Goal: Check status: Check status

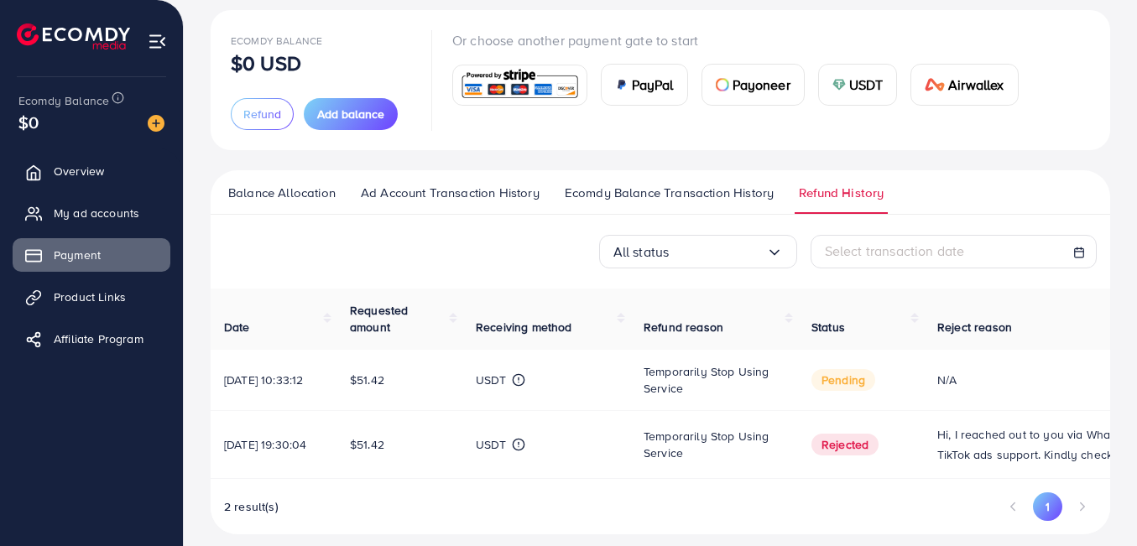
scroll to position [113, 0]
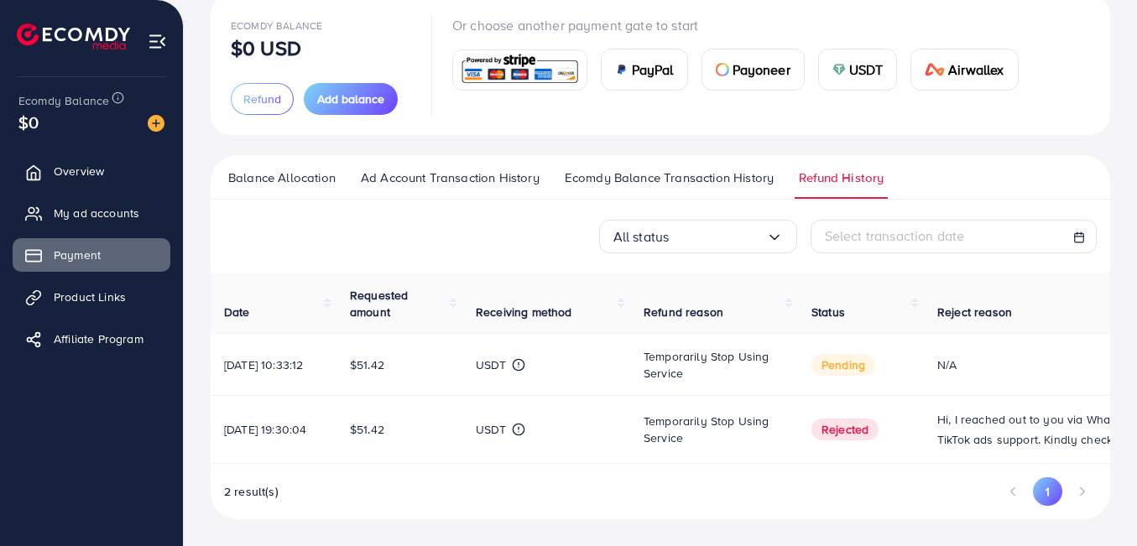
drag, startPoint x: 836, startPoint y: 368, endPoint x: 875, endPoint y: 368, distance: 39.4
click at [875, 368] on span "pending" at bounding box center [844, 365] width 64 height 22
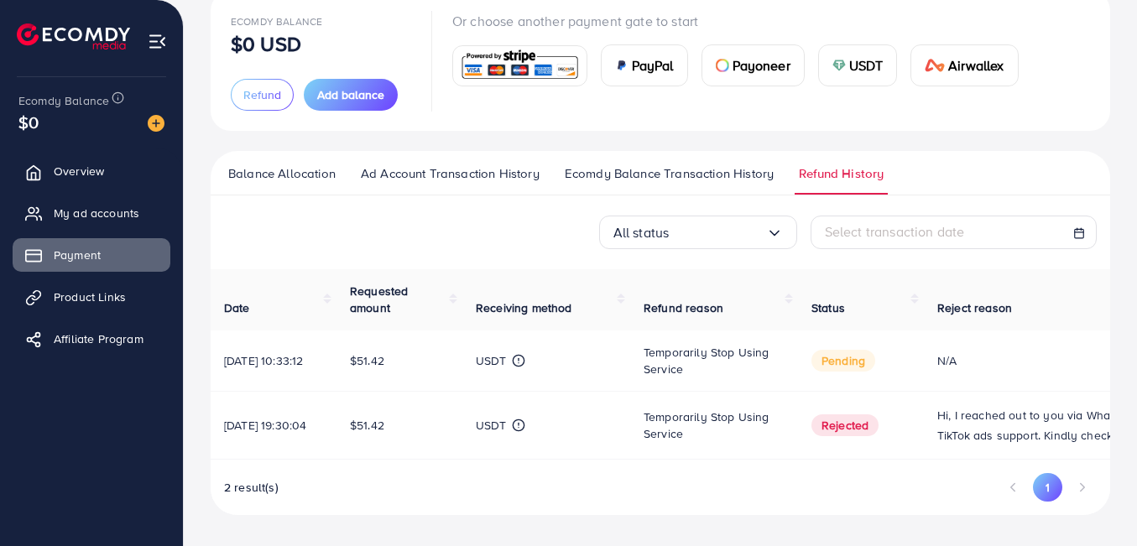
click at [831, 366] on span "pending" at bounding box center [844, 361] width 64 height 22
drag, startPoint x: 822, startPoint y: 366, endPoint x: 877, endPoint y: 364, distance: 54.6
click at [877, 364] on td "pending" at bounding box center [861, 361] width 126 height 61
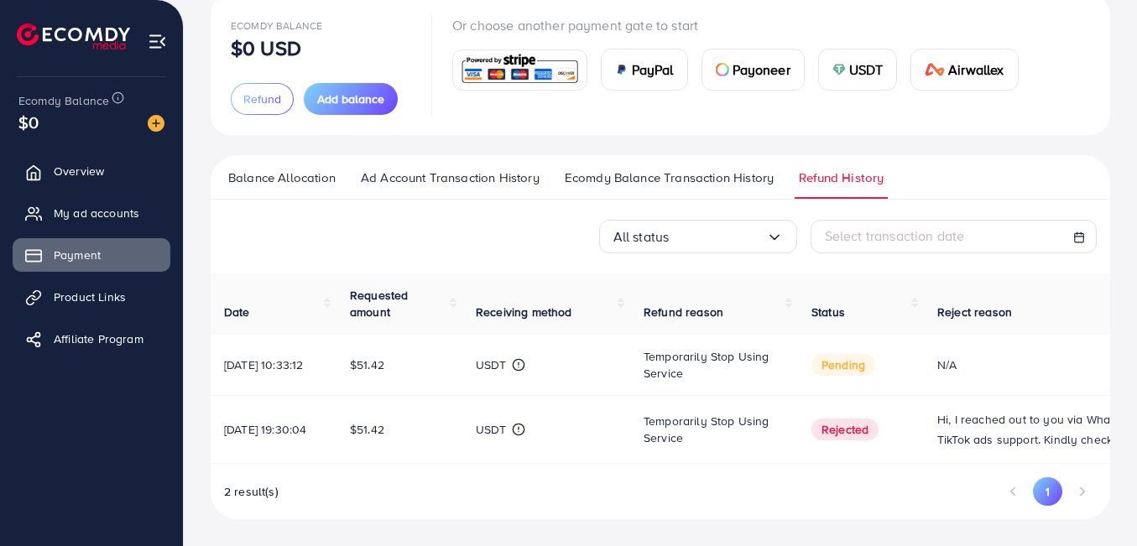
click at [853, 365] on span "pending" at bounding box center [844, 365] width 64 height 22
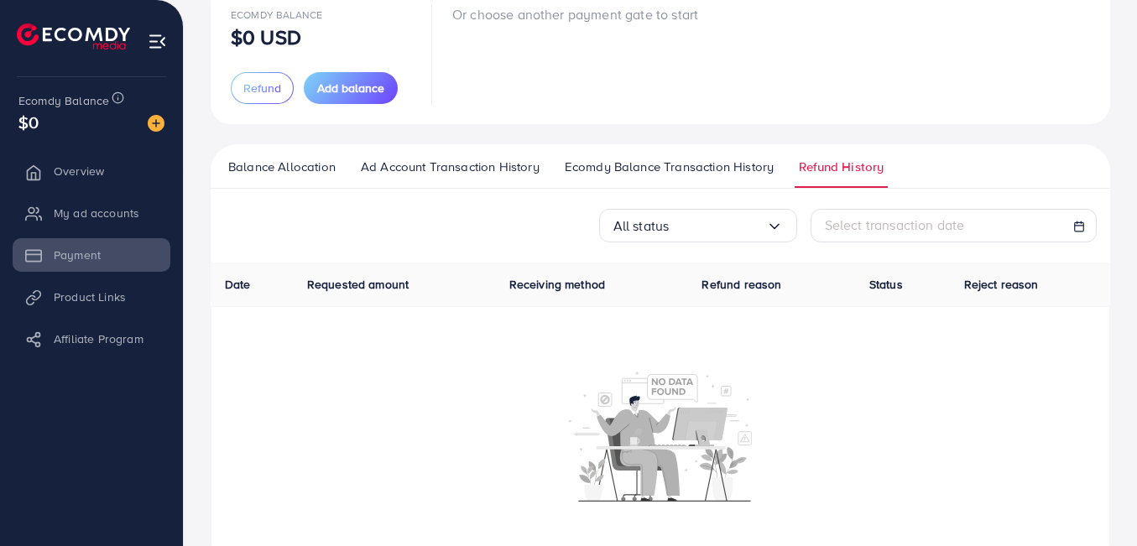
scroll to position [165, 0]
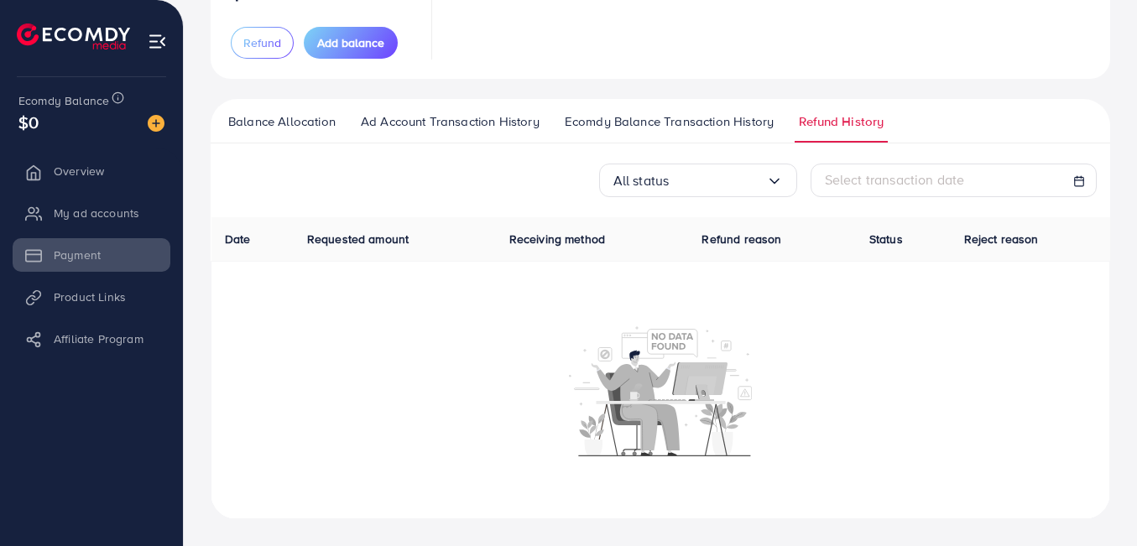
click at [681, 140] on link "Ecomdy Balance Transaction History" at bounding box center [669, 127] width 217 height 30
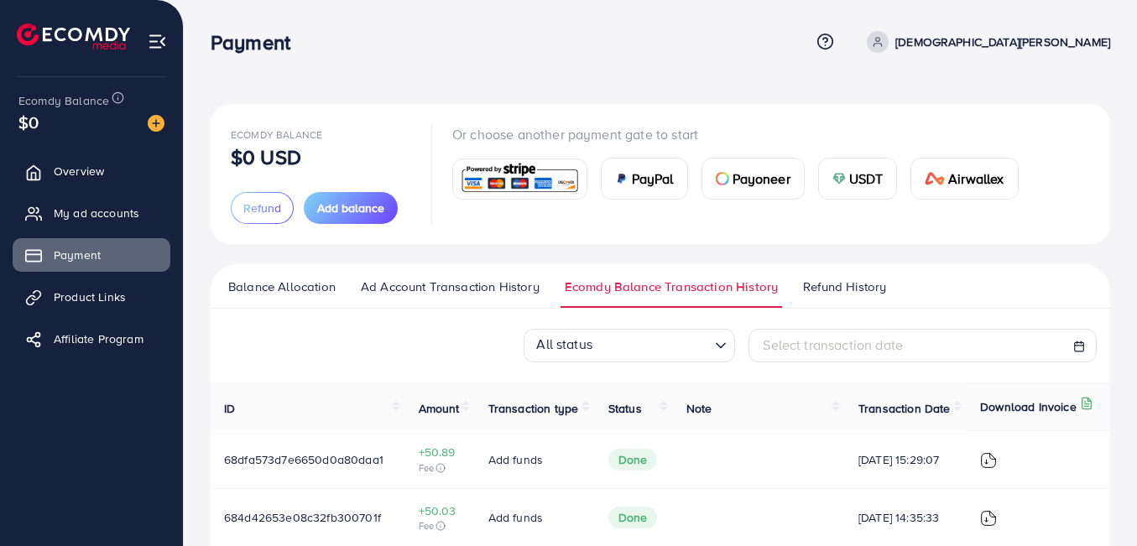
click at [829, 272] on ul "Balance Allocation Ad Account Transaction History Ecomdy Balance Transaction Hi…" at bounding box center [661, 286] width 900 height 44
click at [829, 279] on span "Refund History" at bounding box center [844, 287] width 83 height 18
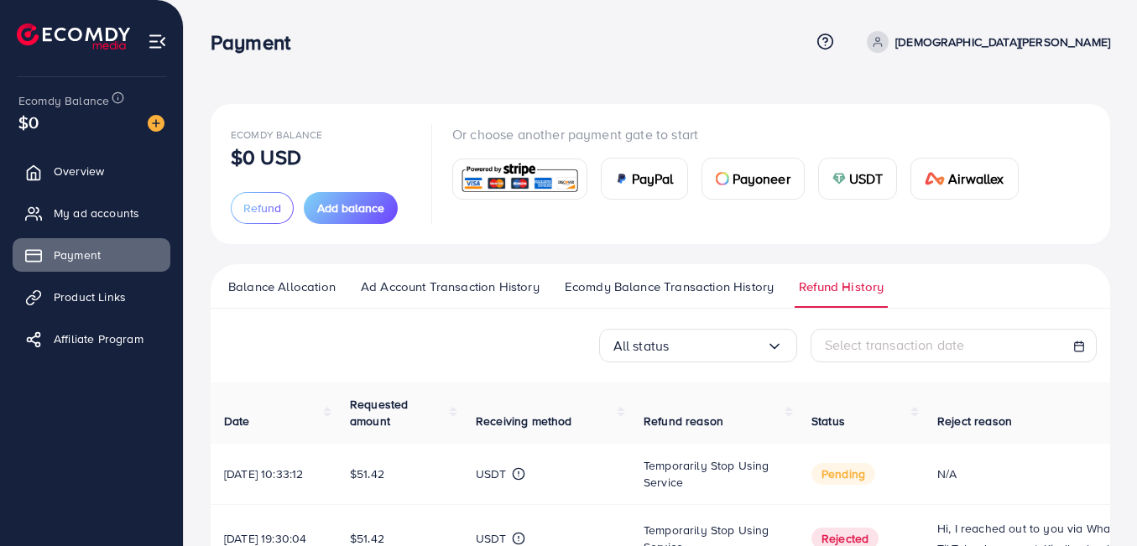
scroll to position [84, 0]
